Goal: Navigation & Orientation: Find specific page/section

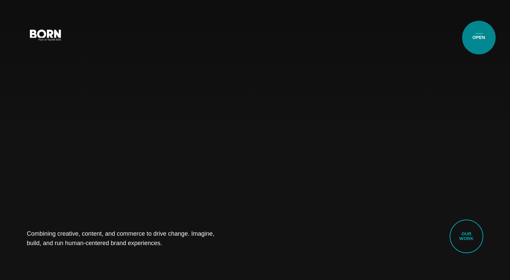
click at [479, 38] on button "Primary Menu" at bounding box center [479, 34] width 16 height 14
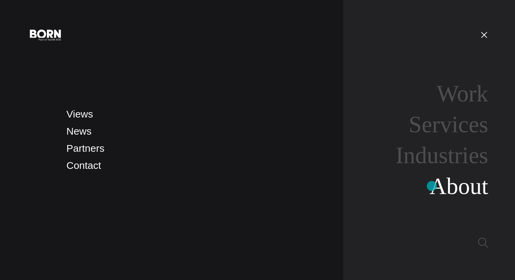
click at [432, 186] on link "About" at bounding box center [458, 186] width 59 height 26
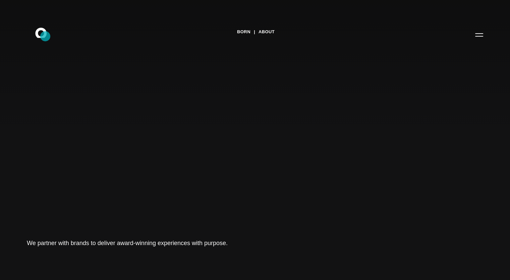
click at [48, 33] on icon ".st0{display:none;} .st1{display:inline;} .st2{font-family:'HelveticaNeue-Mediu…" at bounding box center [45, 34] width 43 height 17
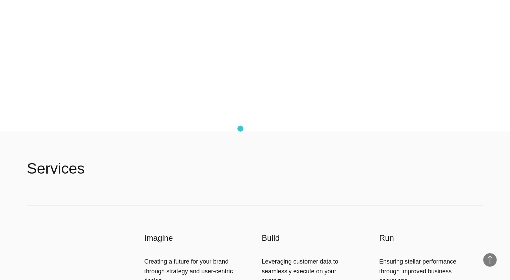
scroll to position [1487, 0]
